Goal: Find specific fact: Find contact information

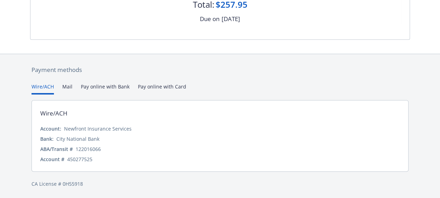
scroll to position [132, 0]
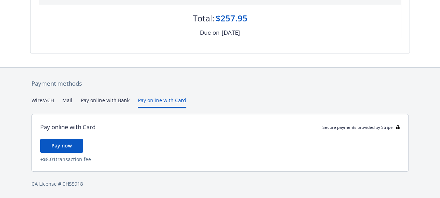
click at [160, 91] on div "Payment methods Wire/ACH Mail Pay online with Bank Pay online with Card Pay onl…" at bounding box center [220, 133] width 380 height 131
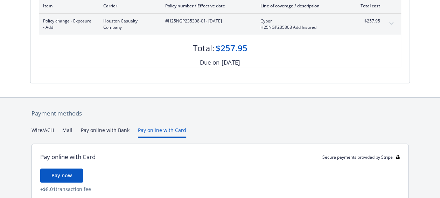
scroll to position [102, 0]
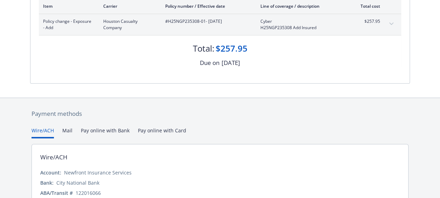
click at [48, 130] on button "Wire/ACH" at bounding box center [43, 132] width 22 height 12
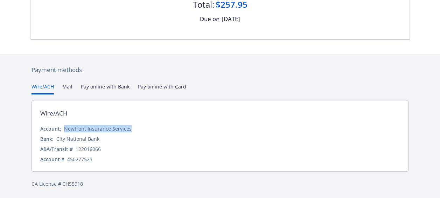
drag, startPoint x: 134, startPoint y: 129, endPoint x: 63, endPoint y: 129, distance: 70.4
click at [63, 129] on div "Account: Newfront Insurance Services" at bounding box center [220, 128] width 360 height 7
copy div "Newfront Insurance Services"
drag, startPoint x: 104, startPoint y: 149, endPoint x: 76, endPoint y: 147, distance: 27.3
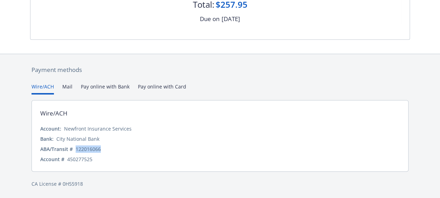
click at [76, 147] on div "ABA/Transit # [US_BANK_ROUTING_MICR]" at bounding box center [220, 148] width 360 height 7
copy div "122016066"
drag, startPoint x: 94, startPoint y: 158, endPoint x: 66, endPoint y: 158, distance: 28.0
click at [66, 158] on div "Account # 450277525" at bounding box center [220, 158] width 360 height 7
copy div "450277525"
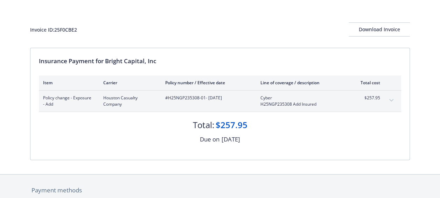
scroll to position [4, 0]
